Goal: Communication & Community: Share content

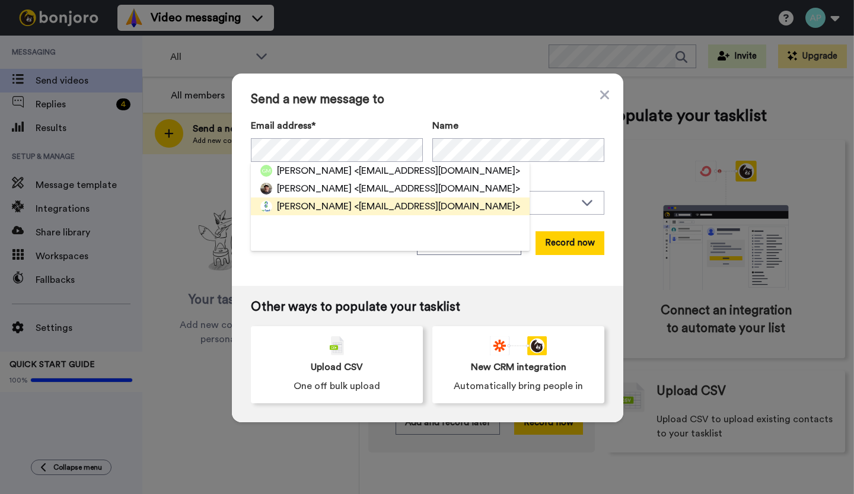
click at [321, 206] on span "Geoff Clendenning" at bounding box center [314, 206] width 75 height 14
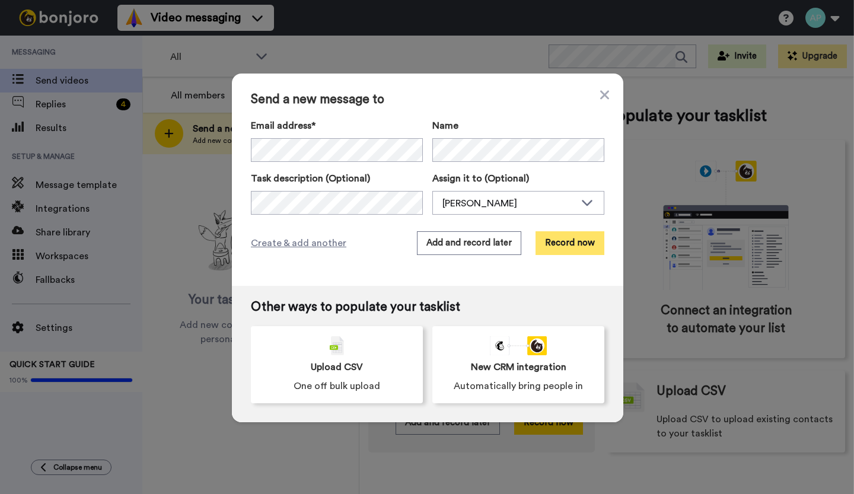
click at [555, 236] on button "Record now" at bounding box center [570, 243] width 69 height 24
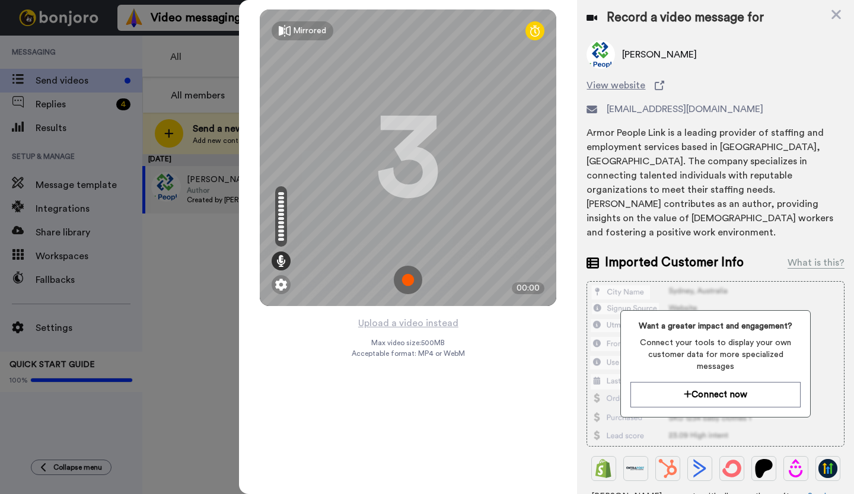
click at [405, 283] on img at bounding box center [408, 280] width 28 height 28
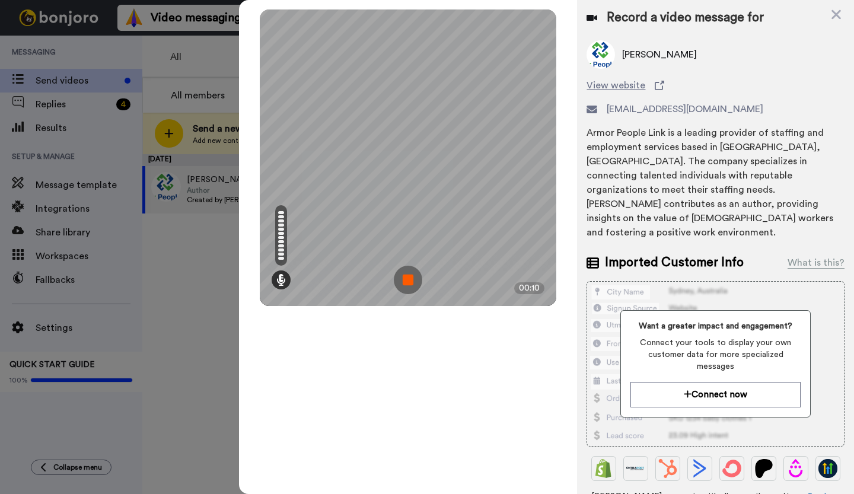
click at [405, 283] on img at bounding box center [408, 280] width 28 height 28
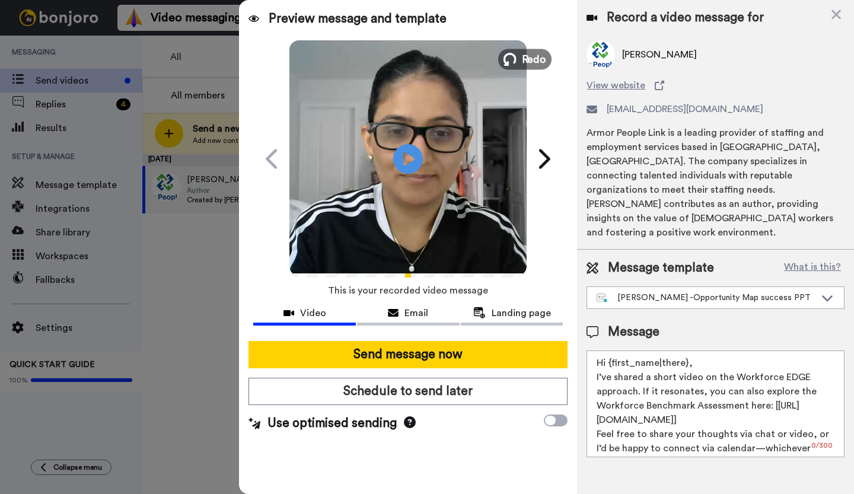
click at [509, 61] on icon at bounding box center [510, 59] width 13 height 13
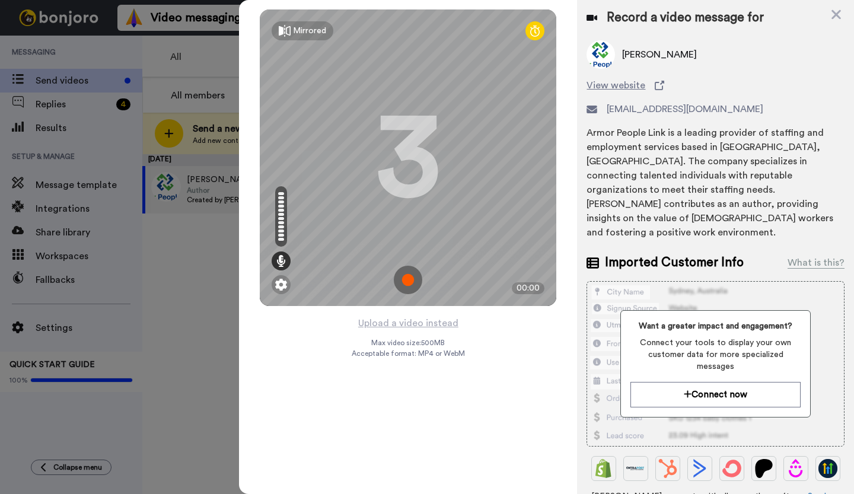
click at [409, 281] on img at bounding box center [408, 280] width 28 height 28
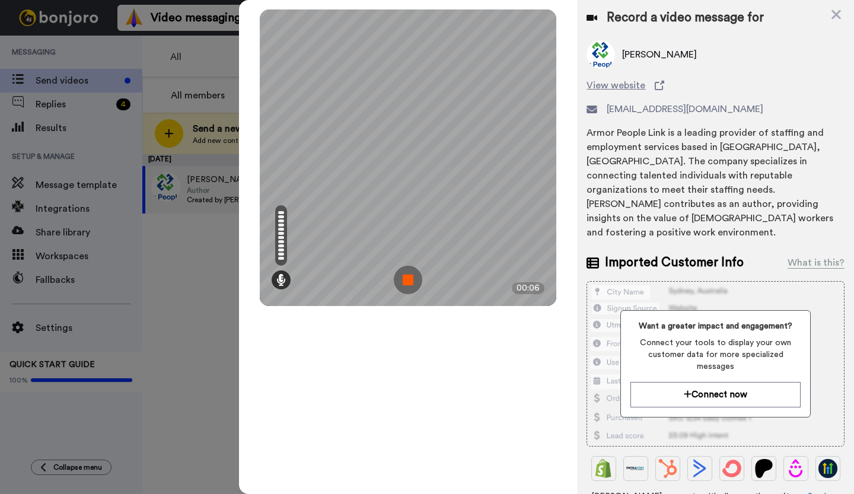
click at [410, 280] on img at bounding box center [408, 280] width 28 height 28
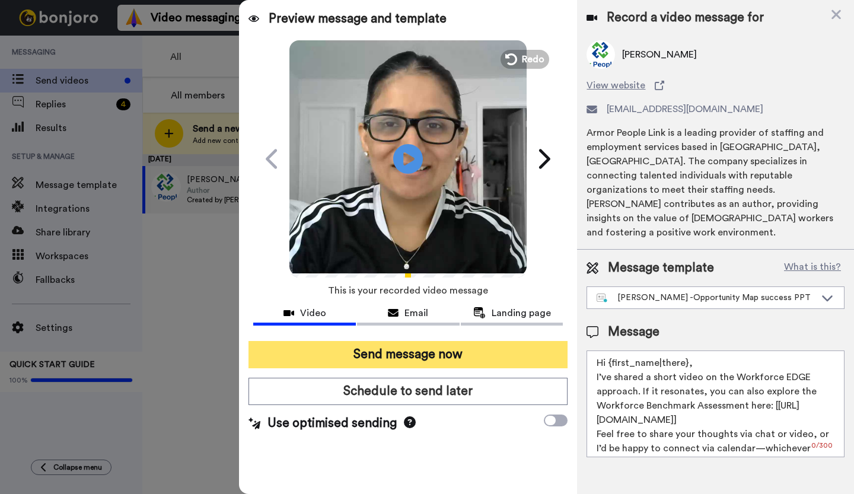
click at [402, 355] on button "Send message now" at bounding box center [408, 354] width 319 height 27
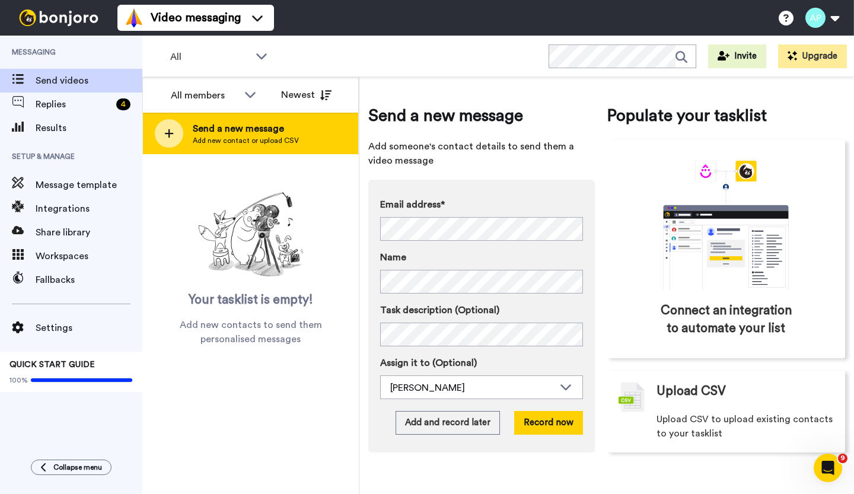
click at [171, 136] on icon at bounding box center [168, 133] width 9 height 11
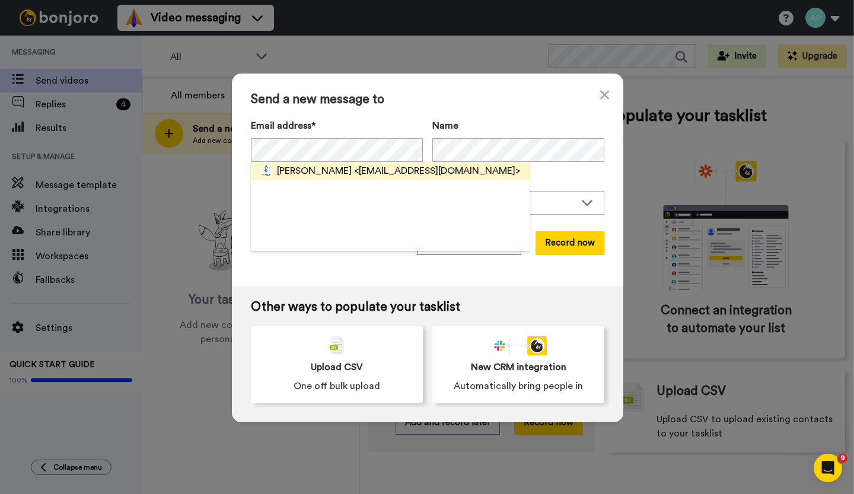
click at [330, 165] on span "Gurpreet Rakhra" at bounding box center [314, 171] width 75 height 14
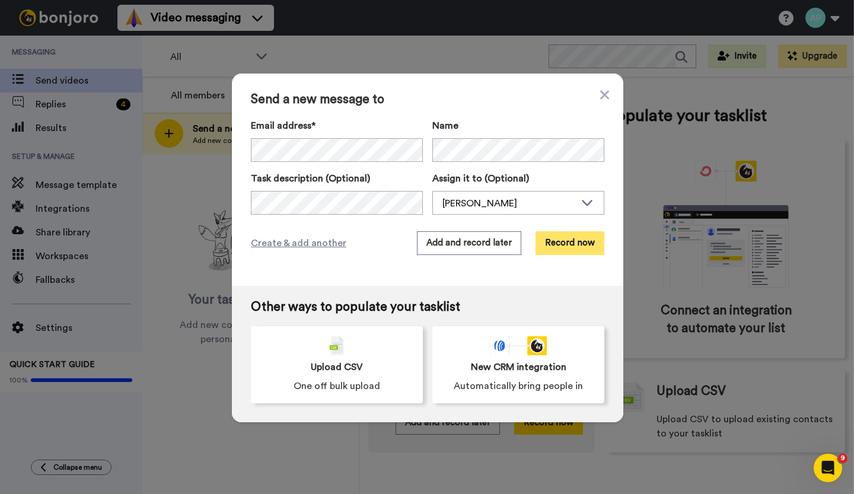
click at [560, 240] on button "Record now" at bounding box center [570, 243] width 69 height 24
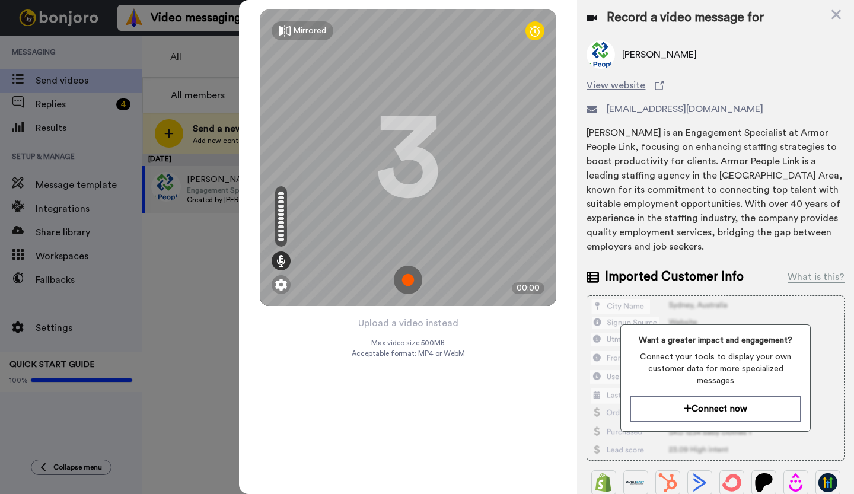
click at [406, 280] on img at bounding box center [408, 280] width 28 height 28
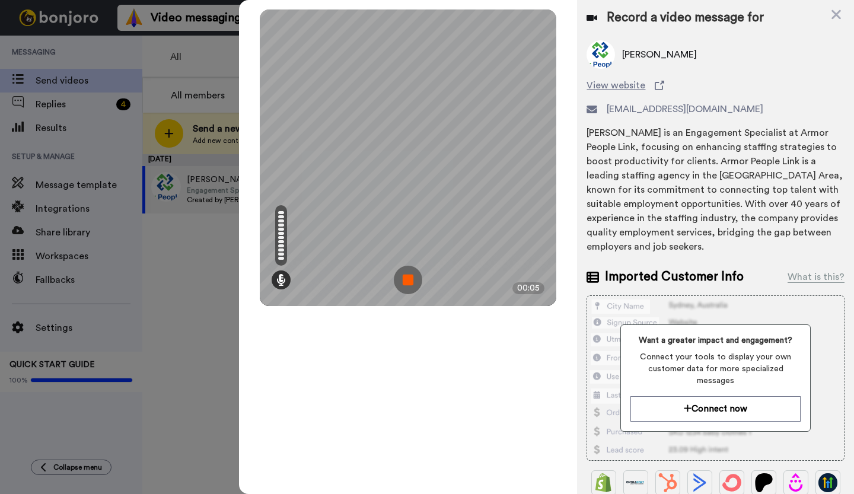
click at [407, 279] on img at bounding box center [408, 280] width 28 height 28
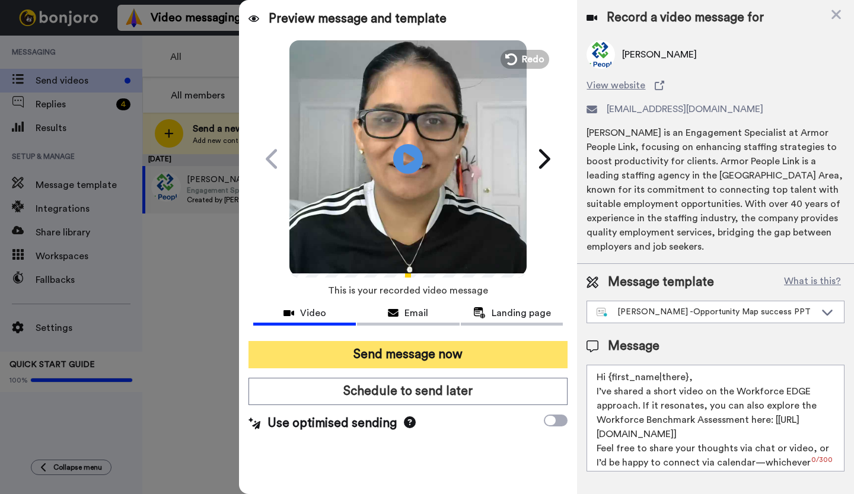
click at [399, 359] on button "Send message now" at bounding box center [408, 354] width 319 height 27
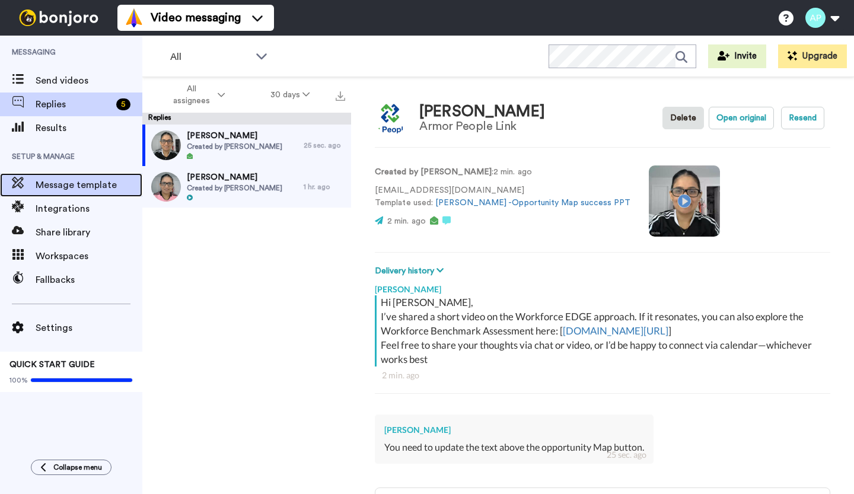
click at [54, 182] on span "Message template" at bounding box center [89, 185] width 107 height 14
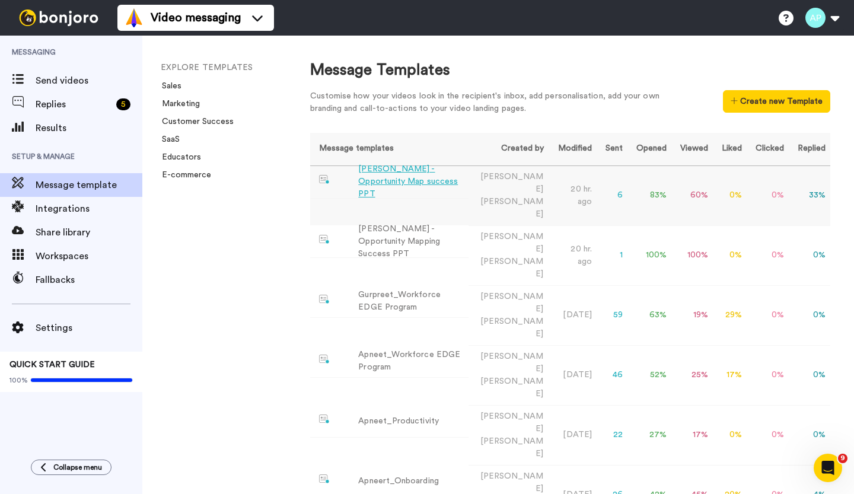
click at [414, 175] on div "[PERSON_NAME] -Opportunity Map success PPT" at bounding box center [411, 181] width 106 height 37
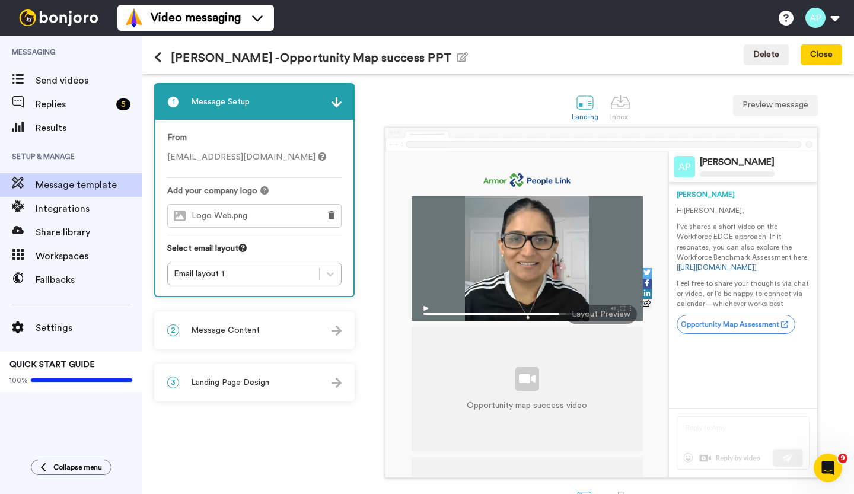
click at [297, 330] on div "2 Message Content" at bounding box center [254, 331] width 198 height 36
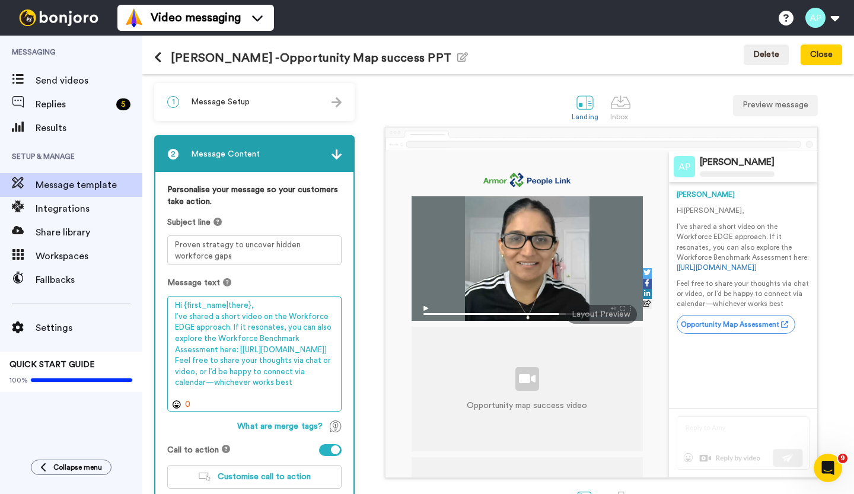
click at [233, 326] on textarea "Hi {first_name|there}, I’ve shared a short video on the Workforce EDGE approach…" at bounding box center [254, 353] width 174 height 115
click at [272, 359] on textarea "Hi {first_name|there}, I’ve shared a short video on the Workforce EDGE approach…" at bounding box center [254, 353] width 174 height 115
drag, startPoint x: 272, startPoint y: 359, endPoint x: 231, endPoint y: 327, distance: 51.1
click at [231, 327] on textarea "Hi {first_name|there}, I’ve shared a short video on the Workforce EDGE approach…" at bounding box center [254, 353] width 174 height 115
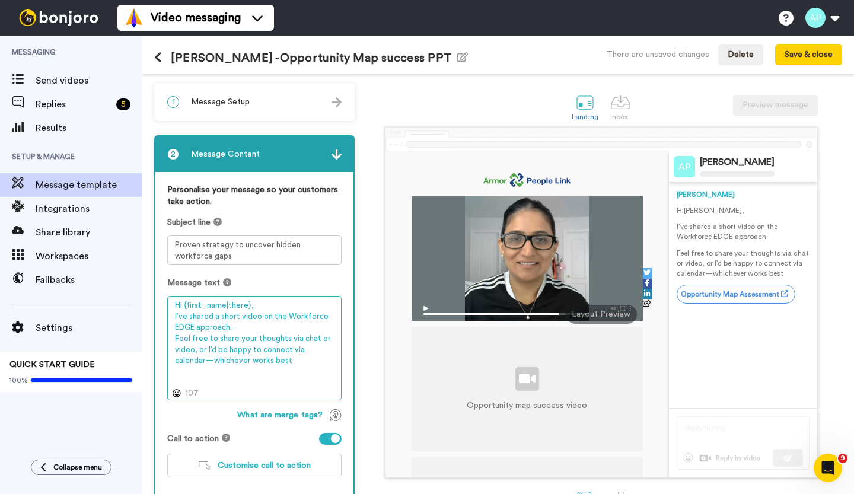
click at [174, 339] on textarea "Hi {first_name|there}, I’ve shared a short video on the Workforce EDGE approach…" at bounding box center [254, 348] width 174 height 104
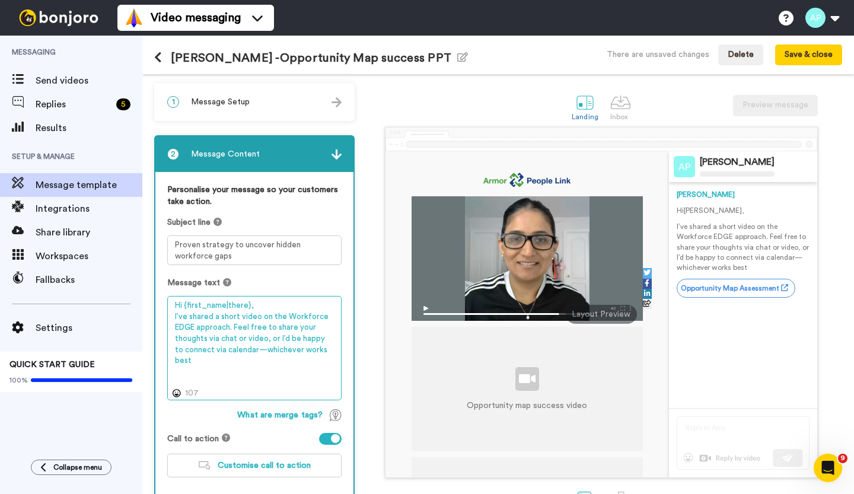
click at [247, 349] on textarea "Hi {first_name|there}, I’ve shared a short video on the Workforce EDGE approach…" at bounding box center [254, 348] width 174 height 104
click at [331, 349] on textarea "Hi {first_name|there}, I’ve shared a short video on the Workforce EDGE approach…" at bounding box center [254, 348] width 174 height 104
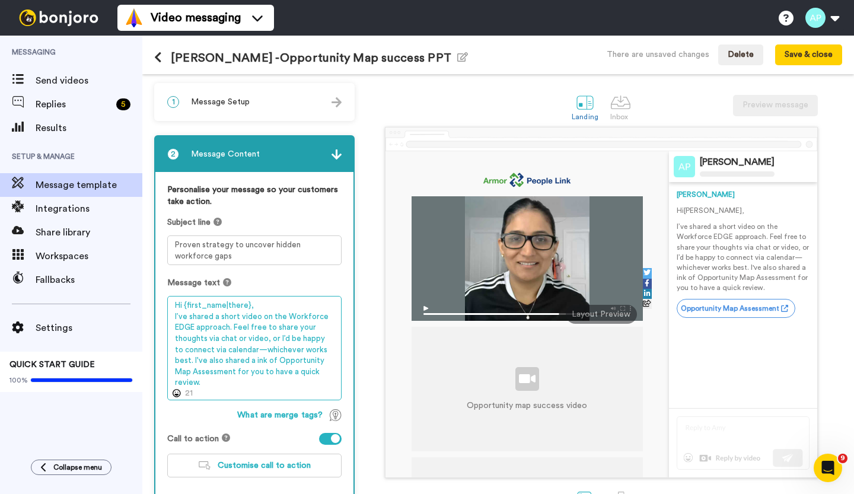
click at [256, 359] on textarea "Hi {first_name|there}, I’ve shared a short video on the Workforce EDGE approach…" at bounding box center [254, 348] width 174 height 104
click at [253, 358] on textarea "Hi {first_name|there}, I’ve shared a short video on the Workforce EDGE approach…" at bounding box center [254, 348] width 174 height 104
click at [266, 356] on textarea "Hi {first_name|there}, I’ve shared a short video on the Workforce EDGE approach…" at bounding box center [254, 348] width 174 height 104
click at [256, 359] on textarea "Hi {first_name|there}, I’ve shared a short video on the Workforce EDGE approach…" at bounding box center [254, 348] width 174 height 104
click at [200, 383] on textarea "Hi {first_name|there}, I’ve shared a short video on the Workforce EDGE approach…" at bounding box center [254, 348] width 174 height 104
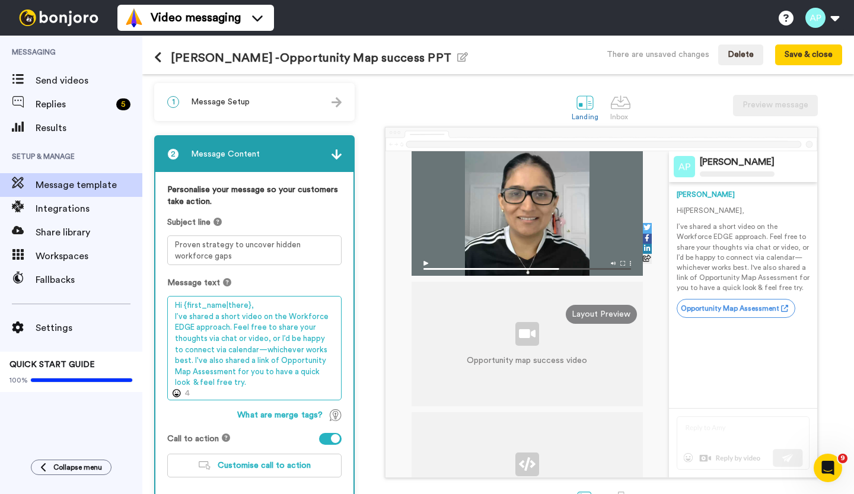
scroll to position [55, 0]
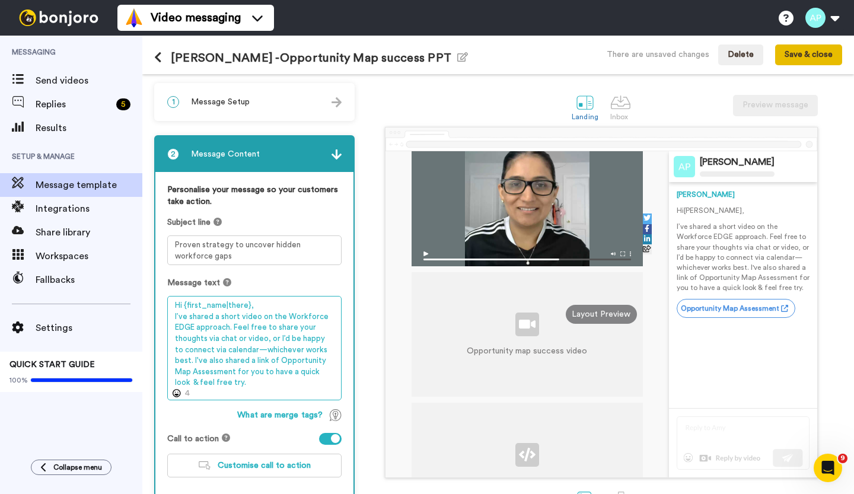
type textarea "Hi {first_name|there}, I’ve shared a short video on the Workforce EDGE approach…"
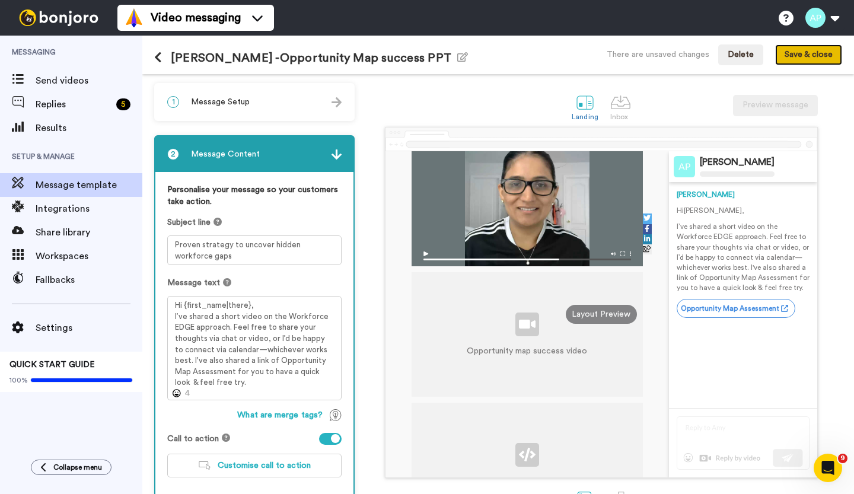
click at [792, 59] on button "Save & close" at bounding box center [808, 54] width 67 height 21
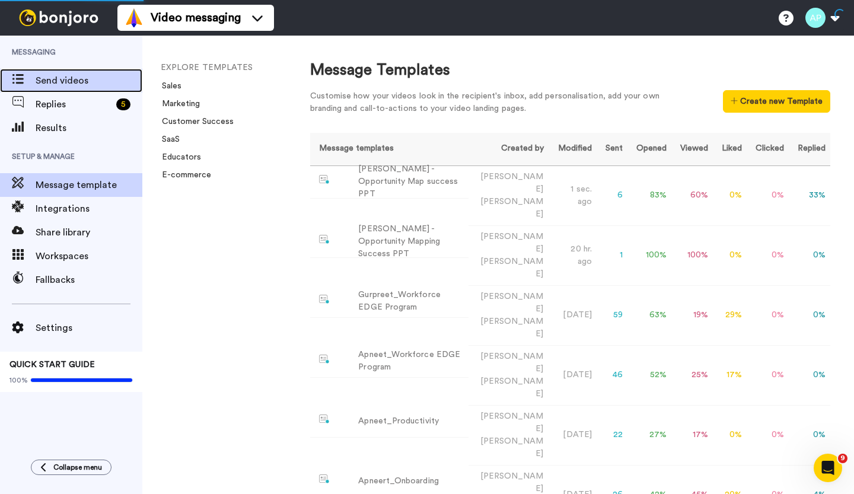
click at [63, 82] on span "Send videos" at bounding box center [89, 81] width 107 height 14
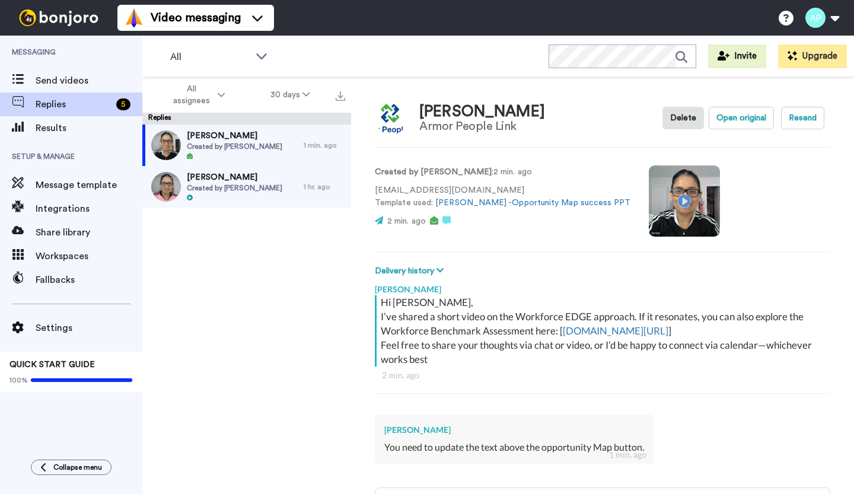
click at [649, 195] on video at bounding box center [684, 200] width 71 height 71
click at [733, 120] on button "Open original" at bounding box center [741, 118] width 65 height 23
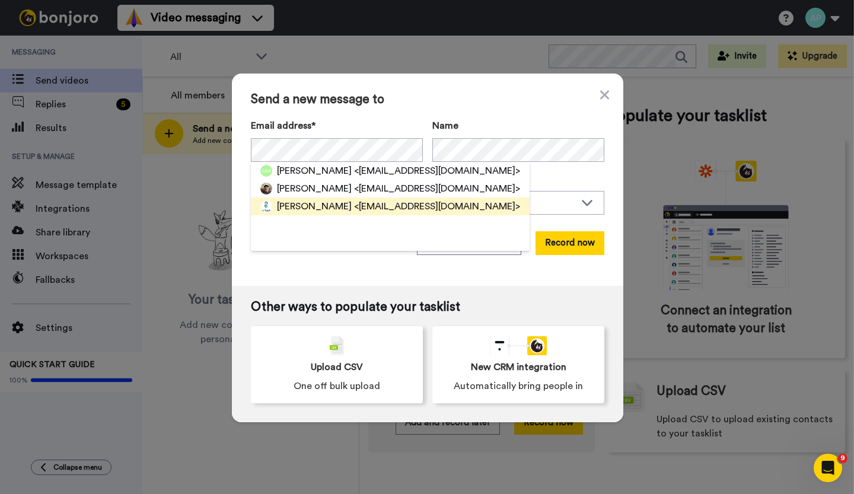
click at [307, 214] on div "[PERSON_NAME] <[PERSON_NAME][EMAIL_ADDRESS][DOMAIN_NAME]>" at bounding box center [390, 207] width 279 height 18
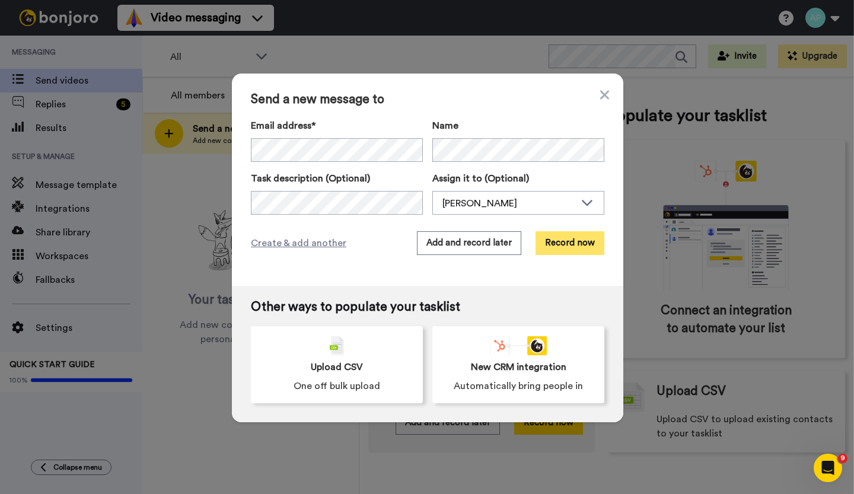
click at [576, 247] on button "Record now" at bounding box center [570, 243] width 69 height 24
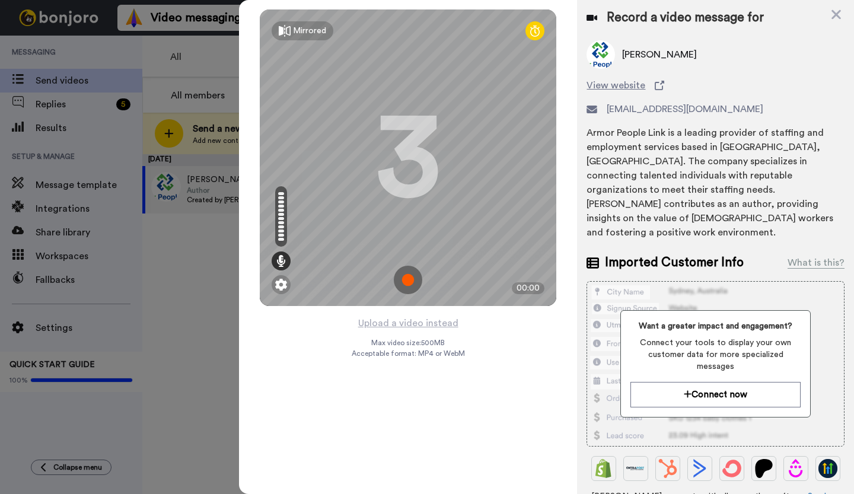
click at [405, 281] on img at bounding box center [408, 280] width 28 height 28
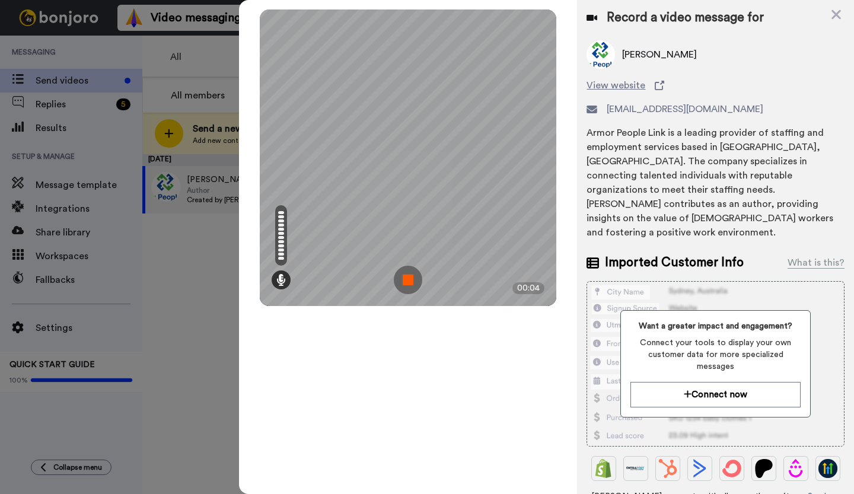
click at [406, 277] on img at bounding box center [408, 280] width 28 height 28
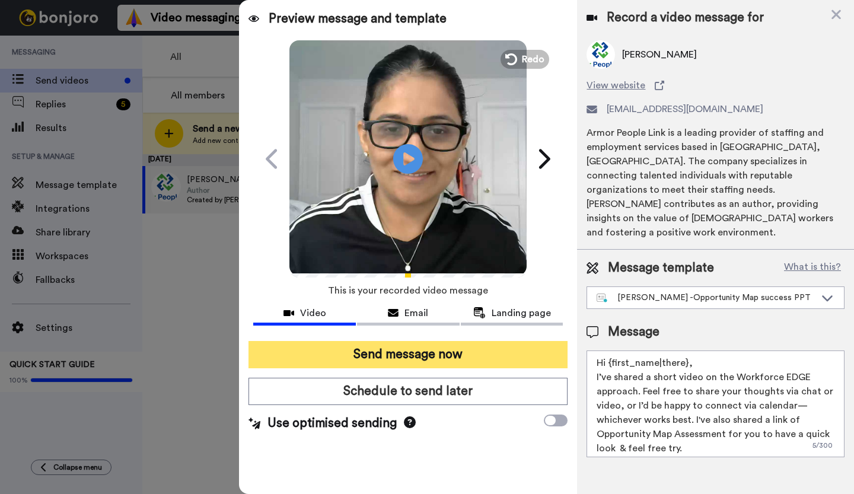
click at [403, 351] on button "Send message now" at bounding box center [408, 354] width 319 height 27
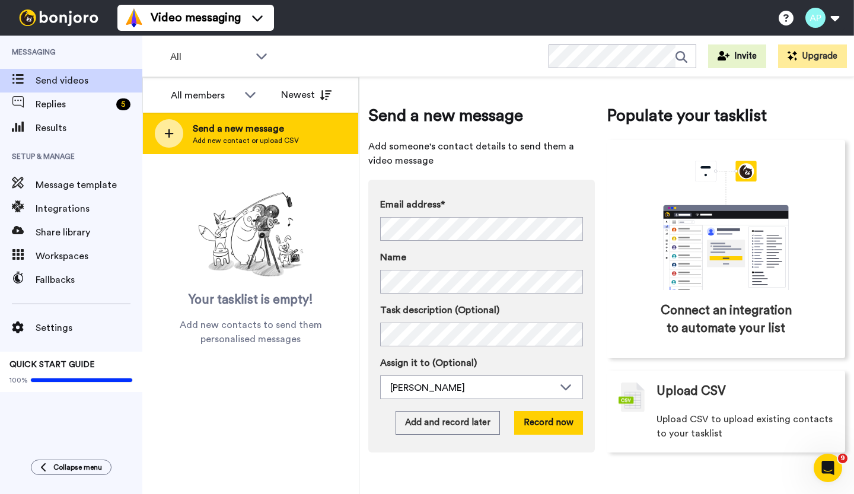
click at [168, 132] on icon at bounding box center [169, 133] width 9 height 9
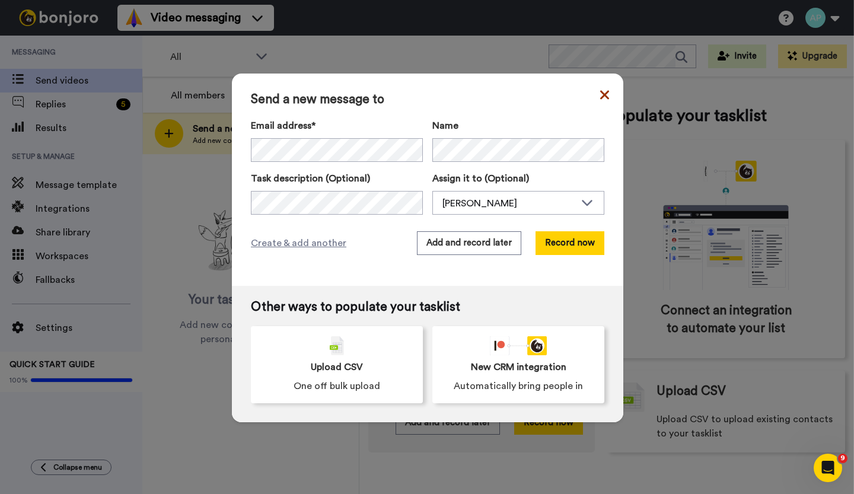
click at [601, 94] on icon at bounding box center [604, 94] width 9 height 9
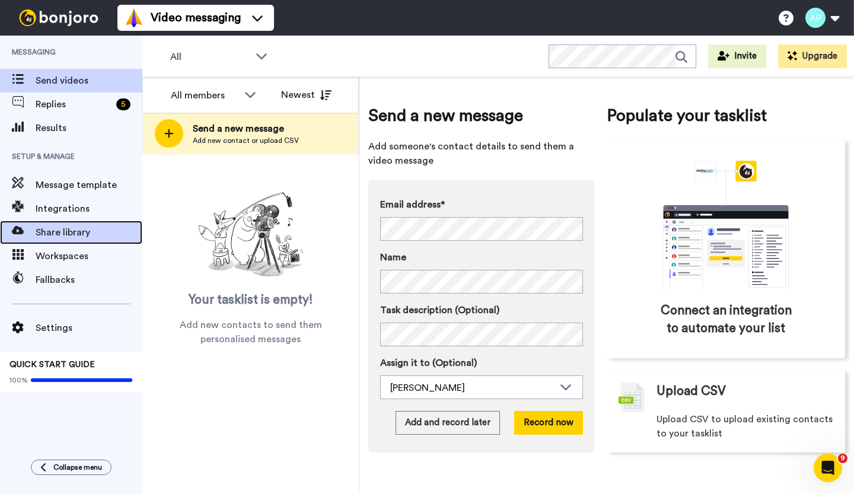
click at [52, 234] on span "Share library" at bounding box center [89, 232] width 107 height 14
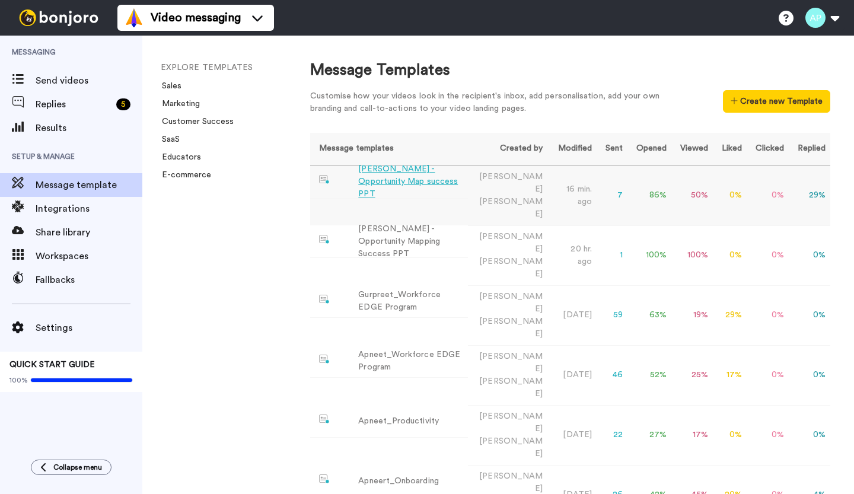
click at [375, 175] on div "[PERSON_NAME] -Opportunity Map success PPT" at bounding box center [410, 181] width 105 height 37
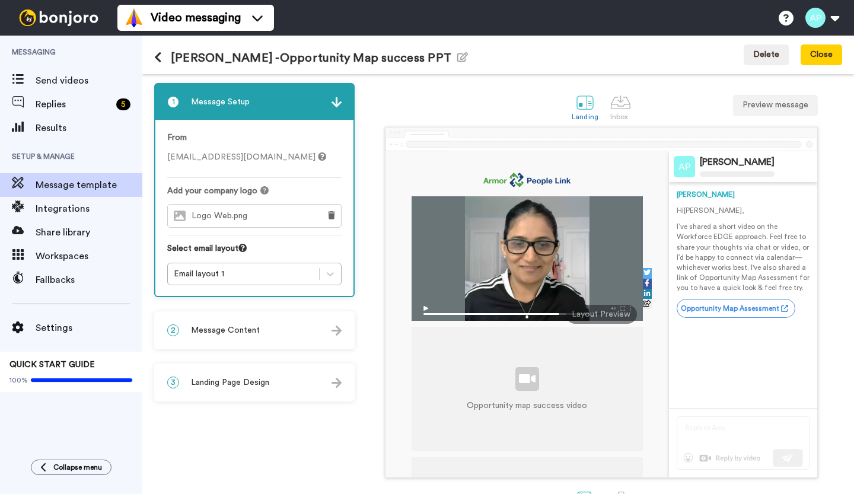
click at [233, 327] on span "Message Content" at bounding box center [225, 330] width 69 height 12
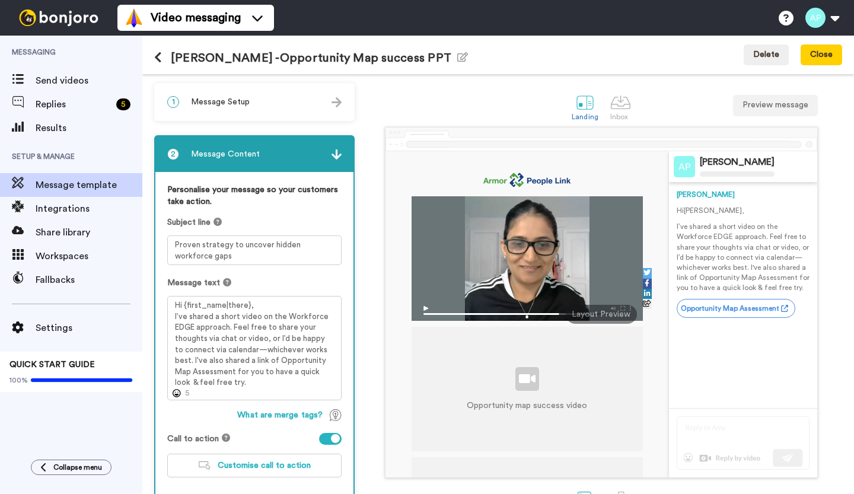
scroll to position [65, 0]
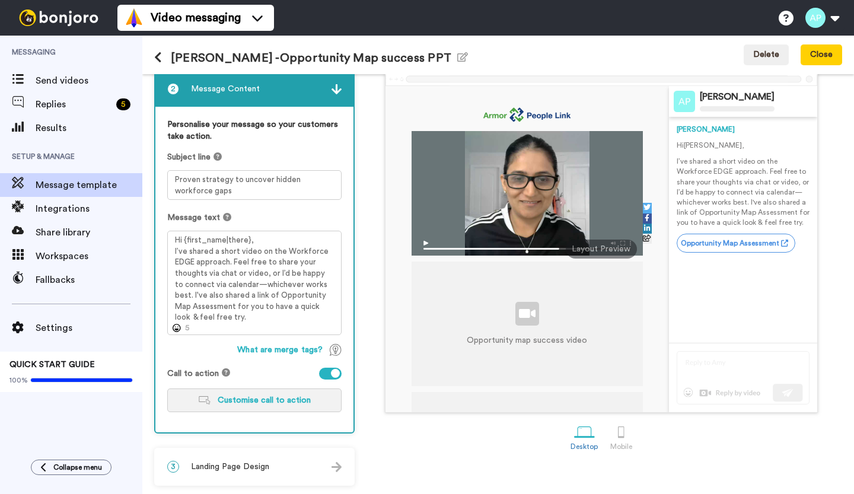
click at [247, 397] on span "Customise call to action" at bounding box center [264, 400] width 93 height 8
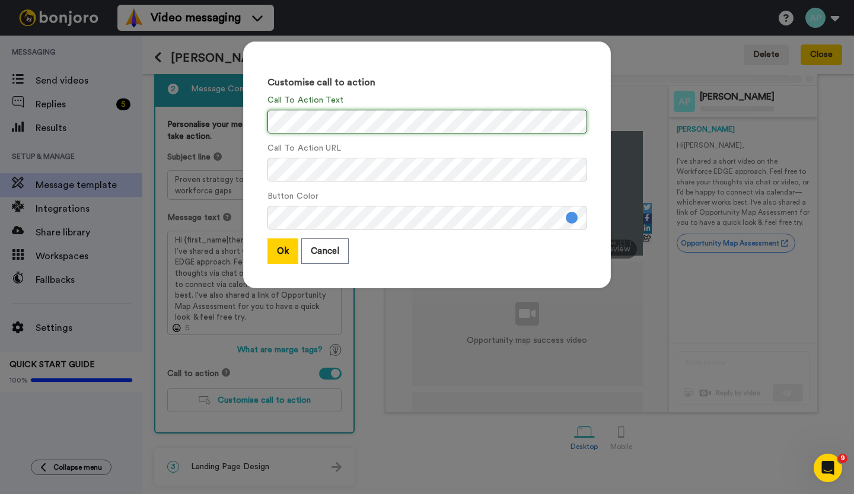
scroll to position [0, 0]
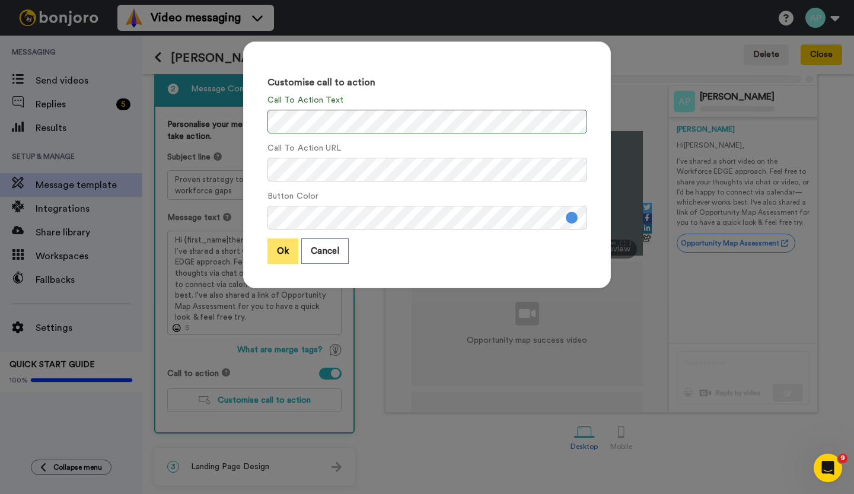
click at [275, 246] on button "Ok" at bounding box center [283, 251] width 31 height 26
